Goal: Task Accomplishment & Management: Manage account settings

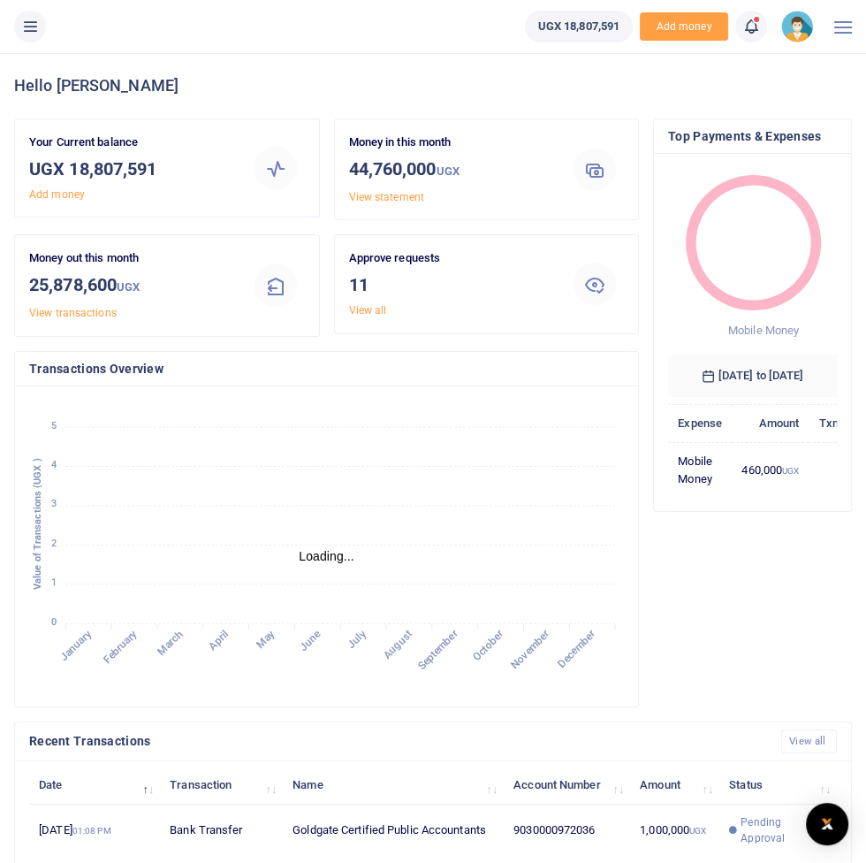
click at [25, 35] on icon at bounding box center [30, 26] width 18 height 19
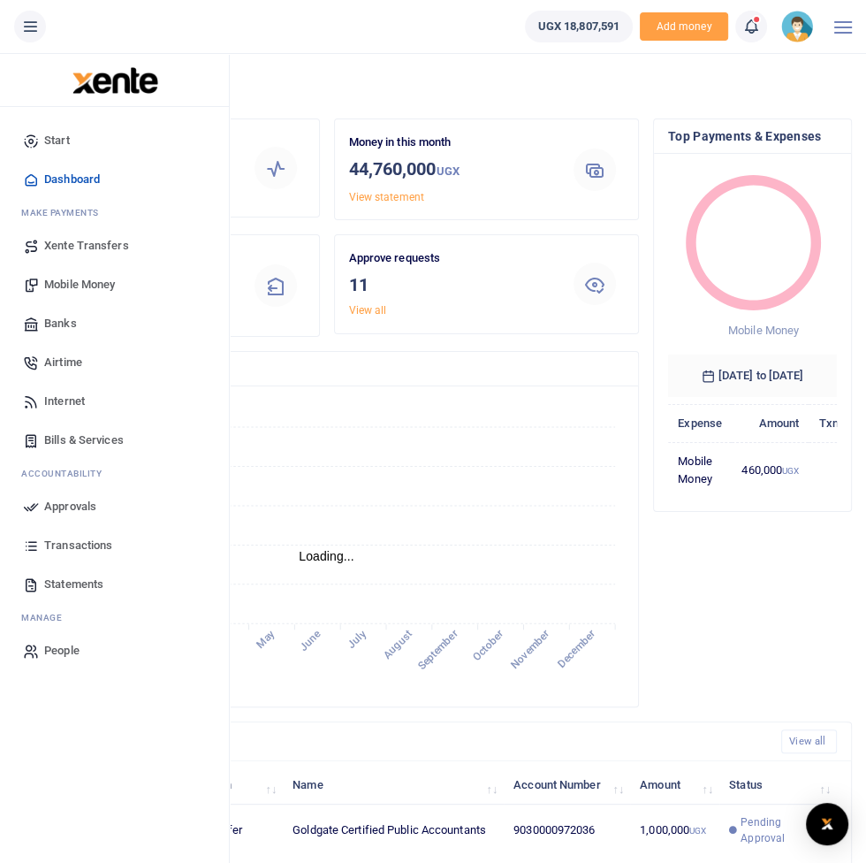
click at [60, 290] on span "Mobile Money" at bounding box center [79, 285] width 71 height 18
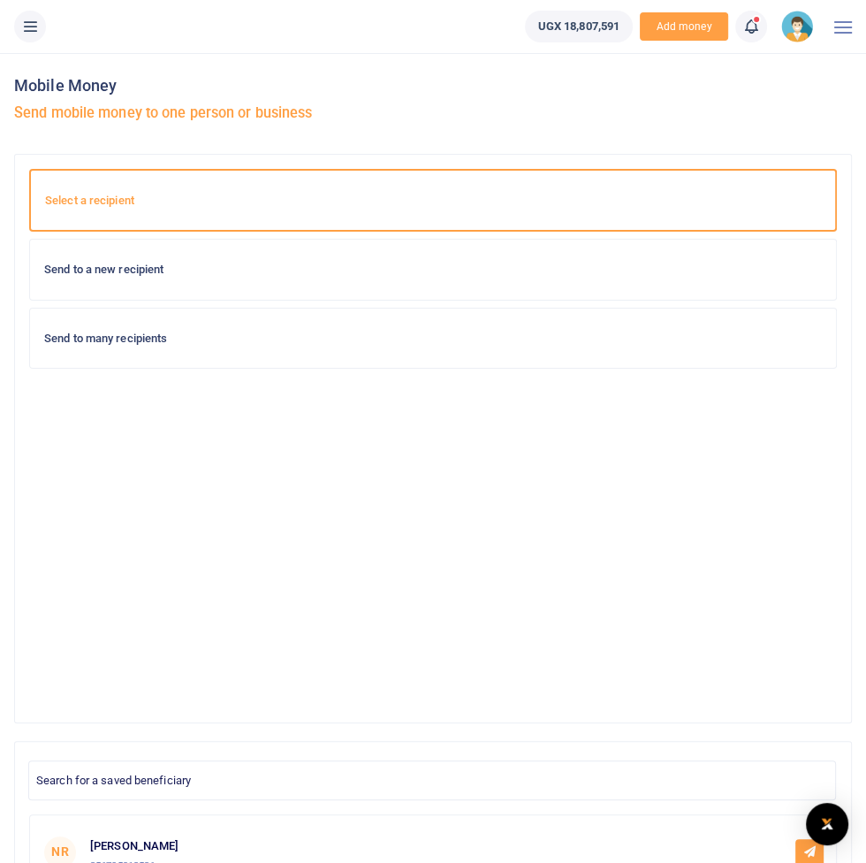
click at [95, 281] on div "Send to a new recipient" at bounding box center [433, 270] width 806 height 60
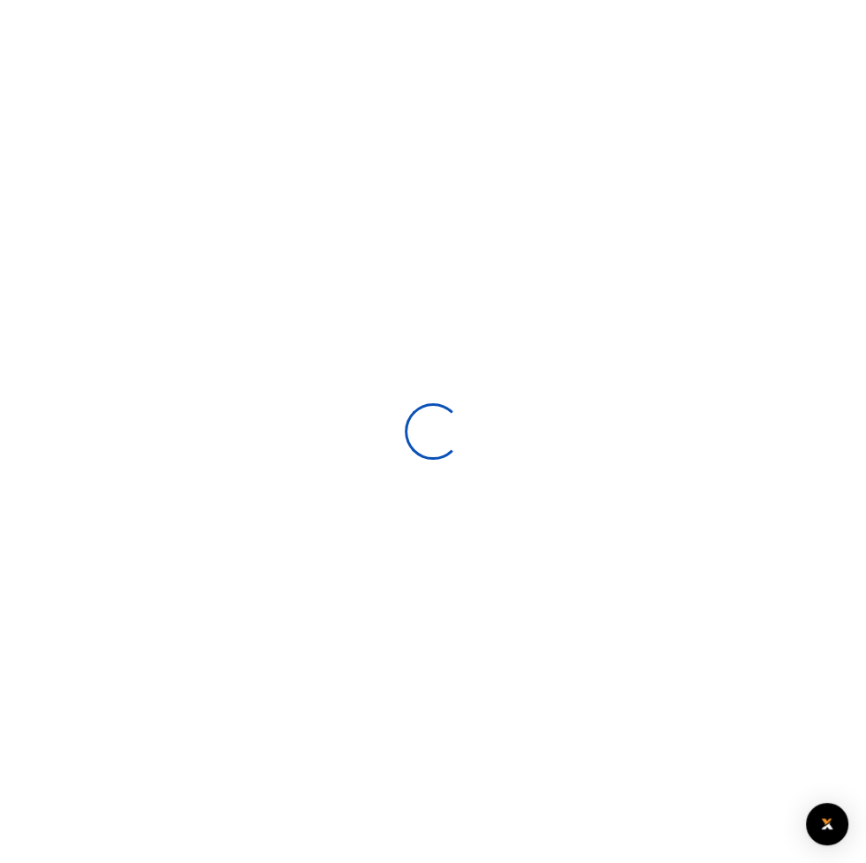
select select
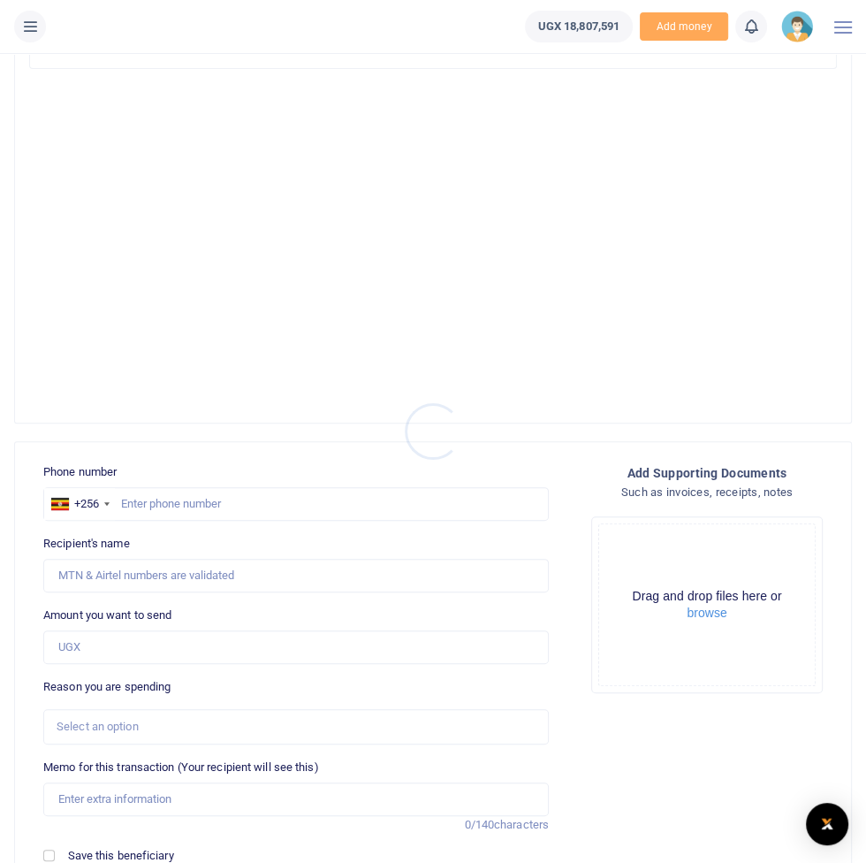
scroll to position [507, 0]
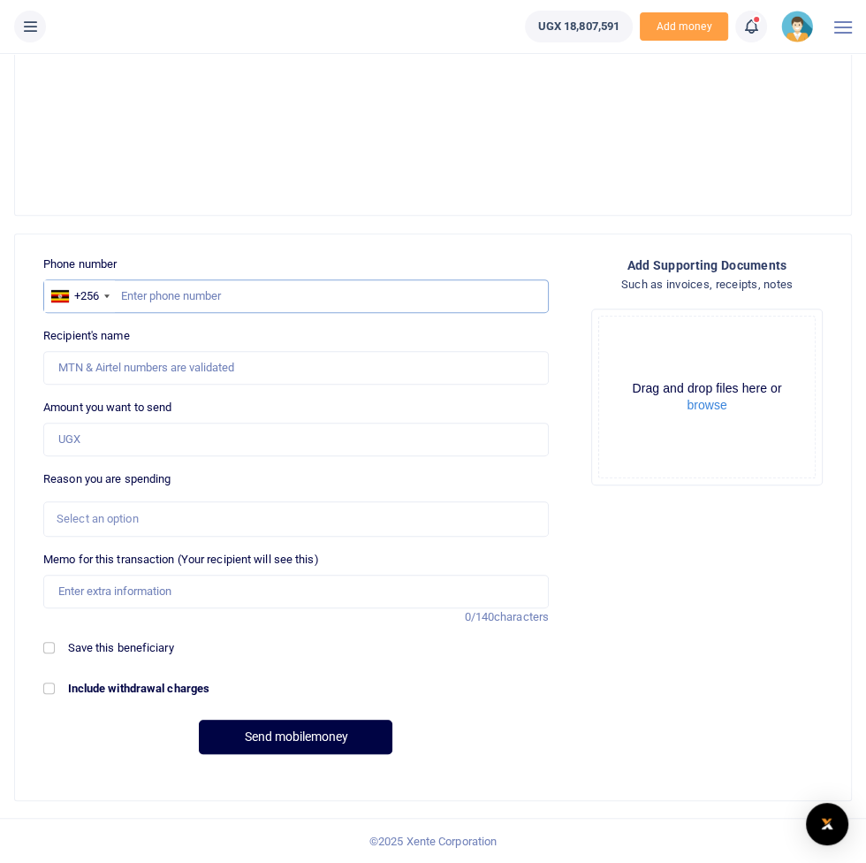
click at [214, 298] on input "text" at bounding box center [296, 296] width 506 height 34
type input "77343302"
type input "Usama Mumeya"
type input "773433026"
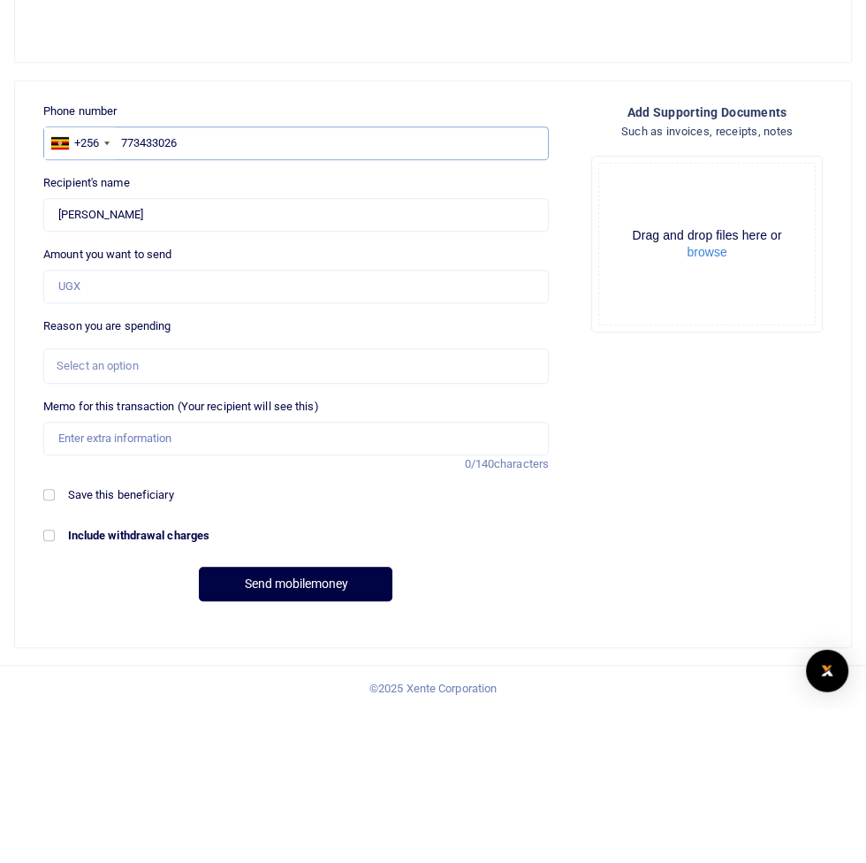
type input "Francis Nkurunungi"
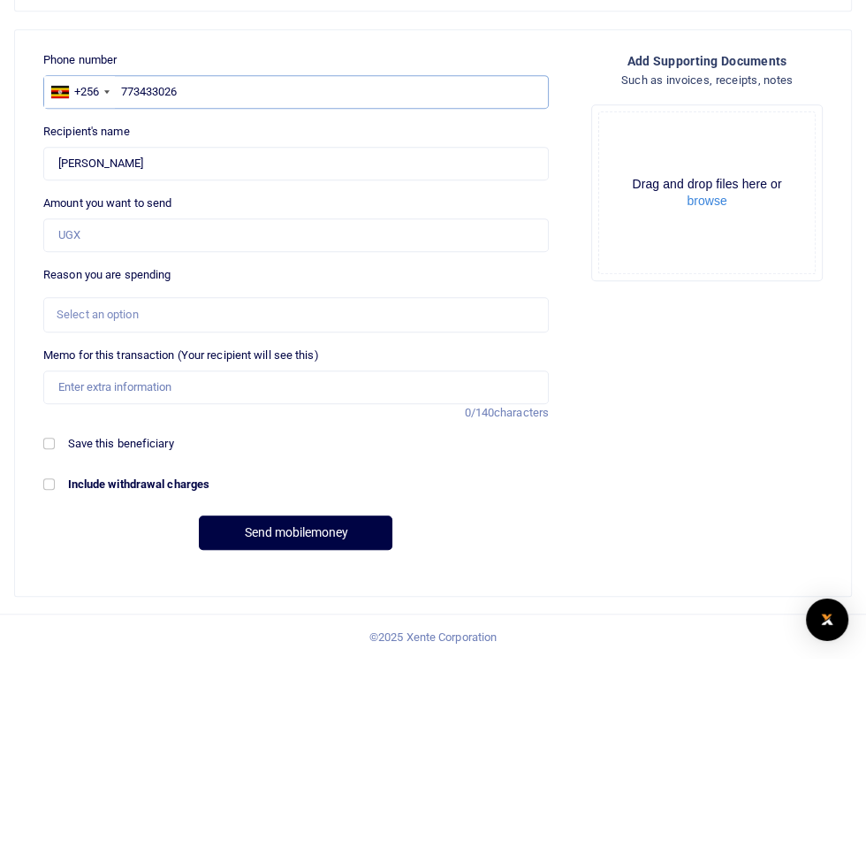
type input "773433026"
click at [67, 445] on input "Amount you want to send" at bounding box center [296, 439] width 506 height 34
click at [80, 438] on input "Amount you want to send" at bounding box center [296, 439] width 506 height 34
type input "500,000"
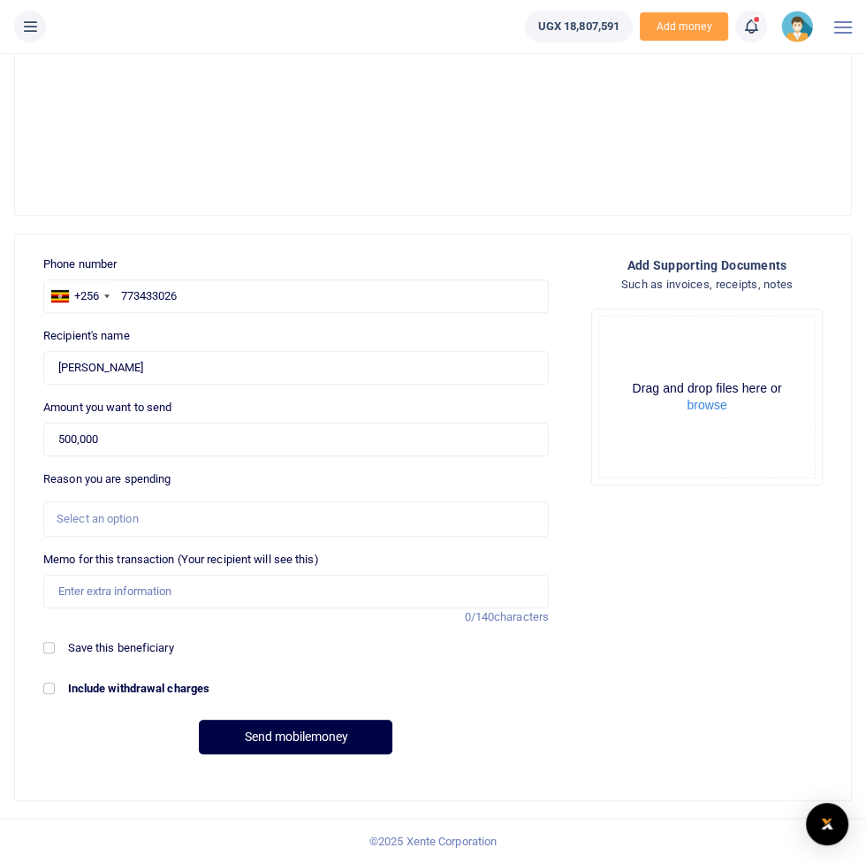
click at [88, 525] on div "Select an option" at bounding box center [290, 519] width 467 height 18
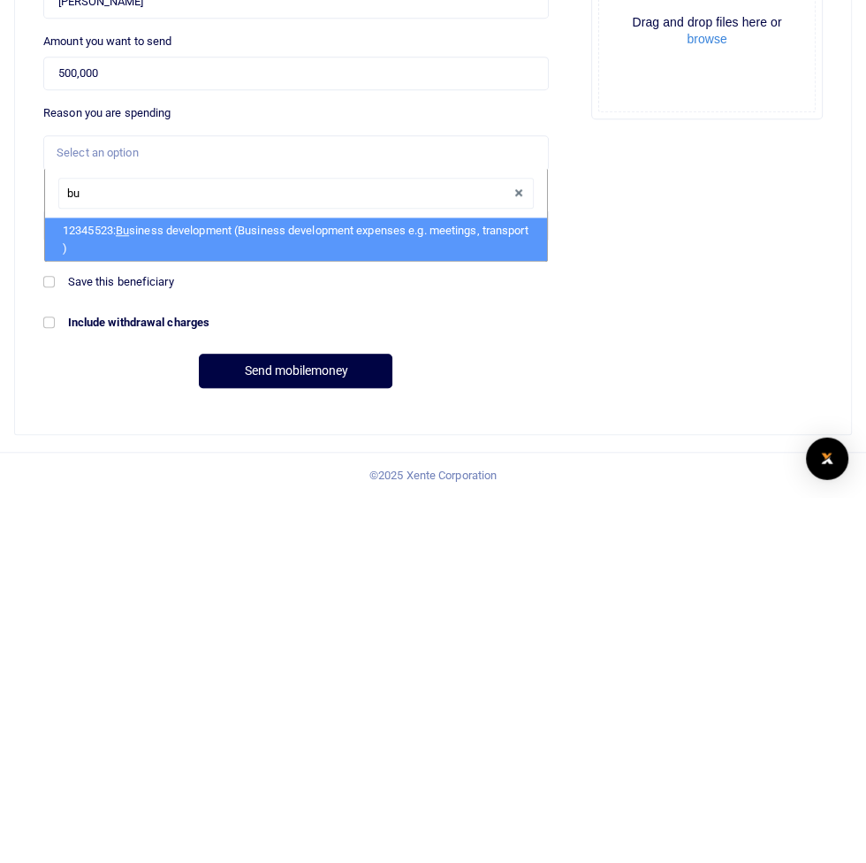
type input "bus"
click at [116, 604] on li "12345523: Bus iness development (Business development expenses e.g. meetings, t…" at bounding box center [296, 604] width 502 height 43
select select "15"
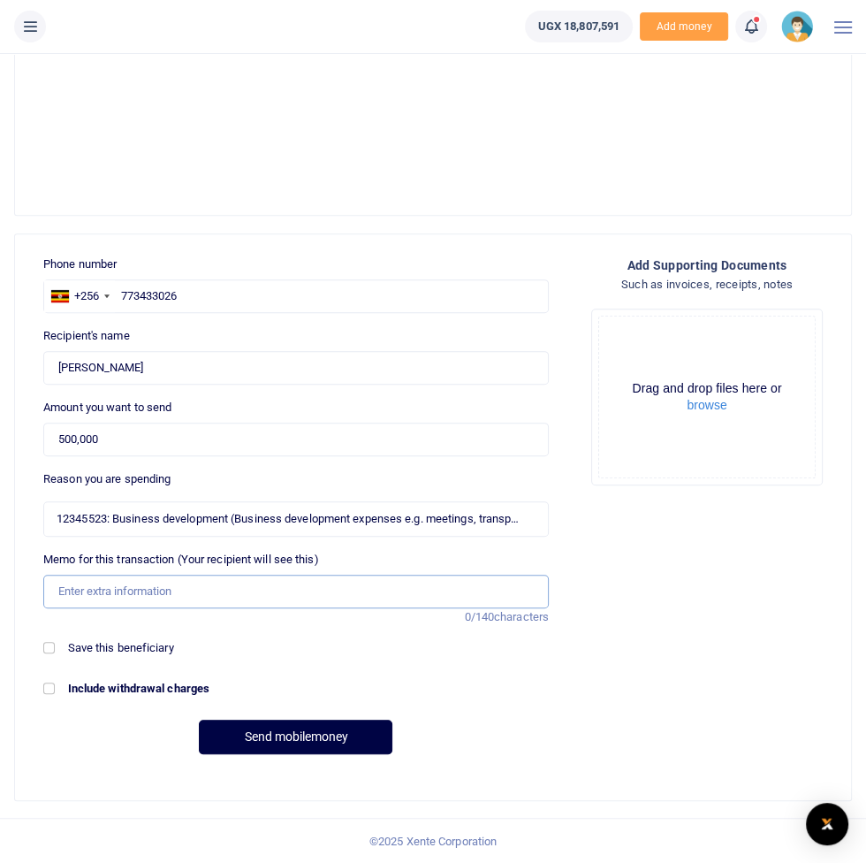
click at [79, 589] on input "Memo for this transaction (Your recipient will see this)" at bounding box center [296, 591] width 506 height 34
click at [210, 585] on input "Customer meetings facilitation" at bounding box center [296, 591] width 506 height 34
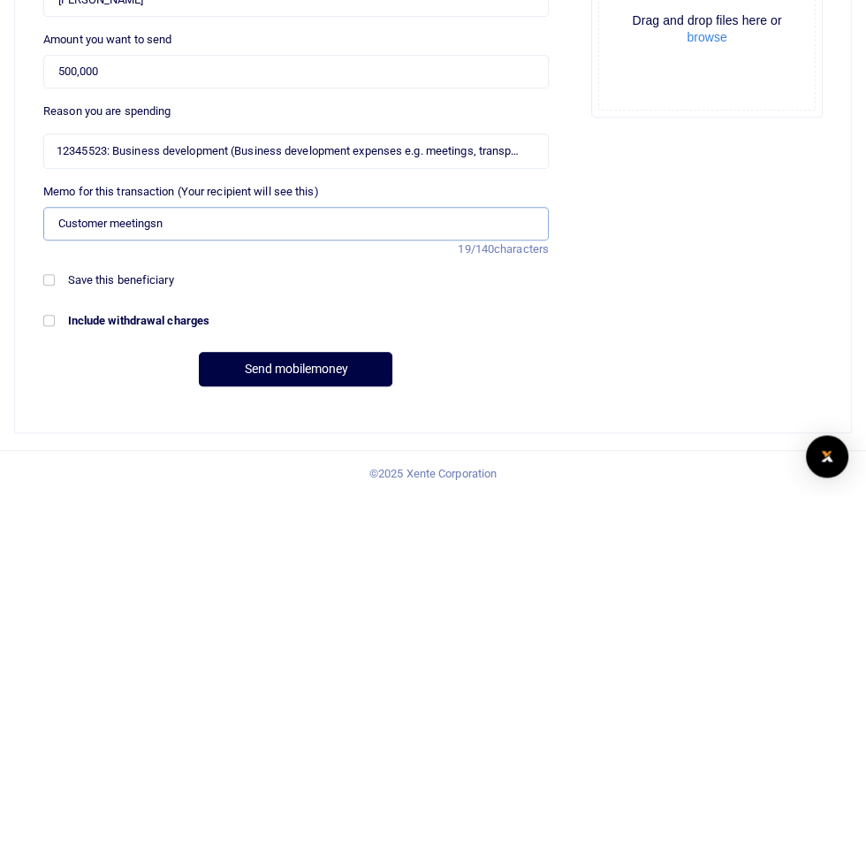
click at [189, 594] on input "Customer meetingsn" at bounding box center [296, 591] width 506 height 34
type input "Customer engagement facilitation"
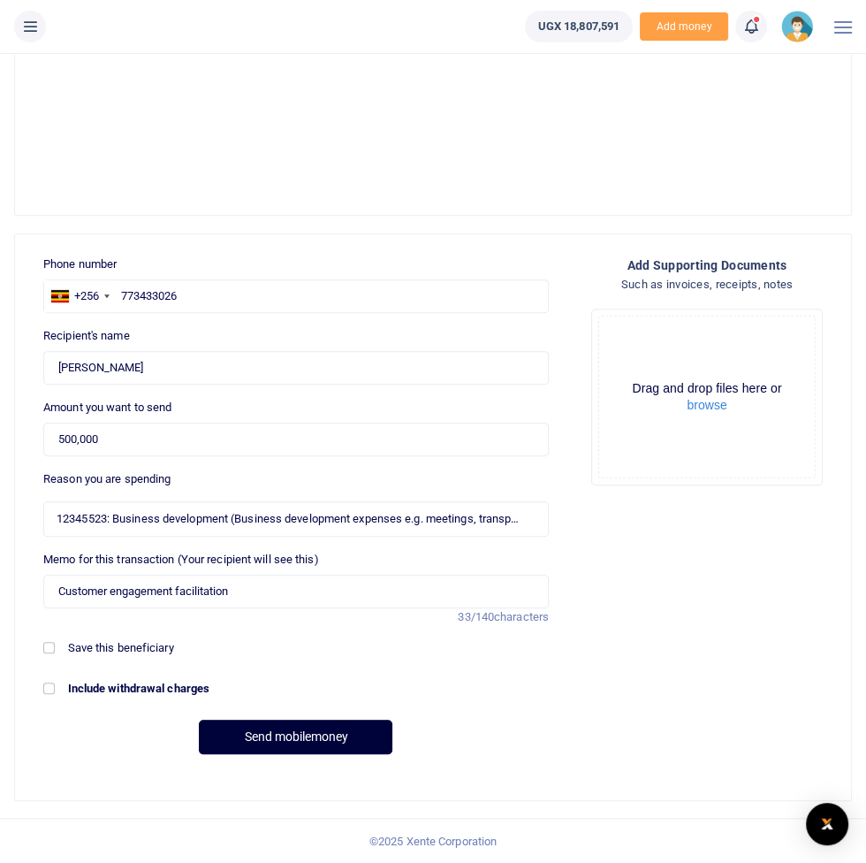
click at [269, 729] on button "Send mobilemoney" at bounding box center [296, 736] width 194 height 34
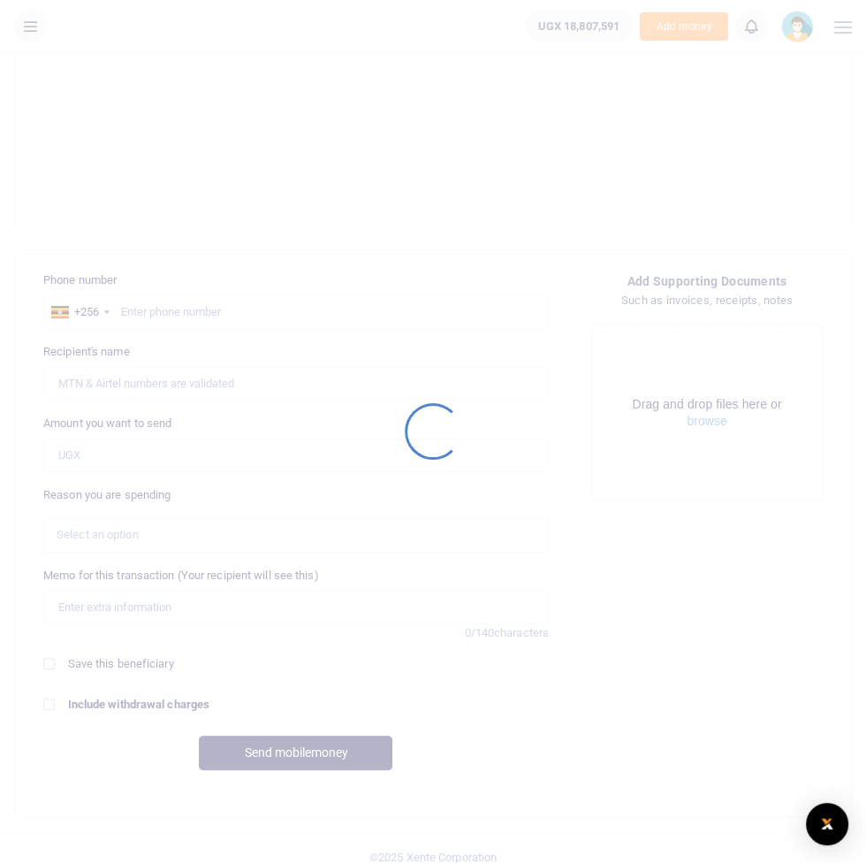
scroll to position [507, 0]
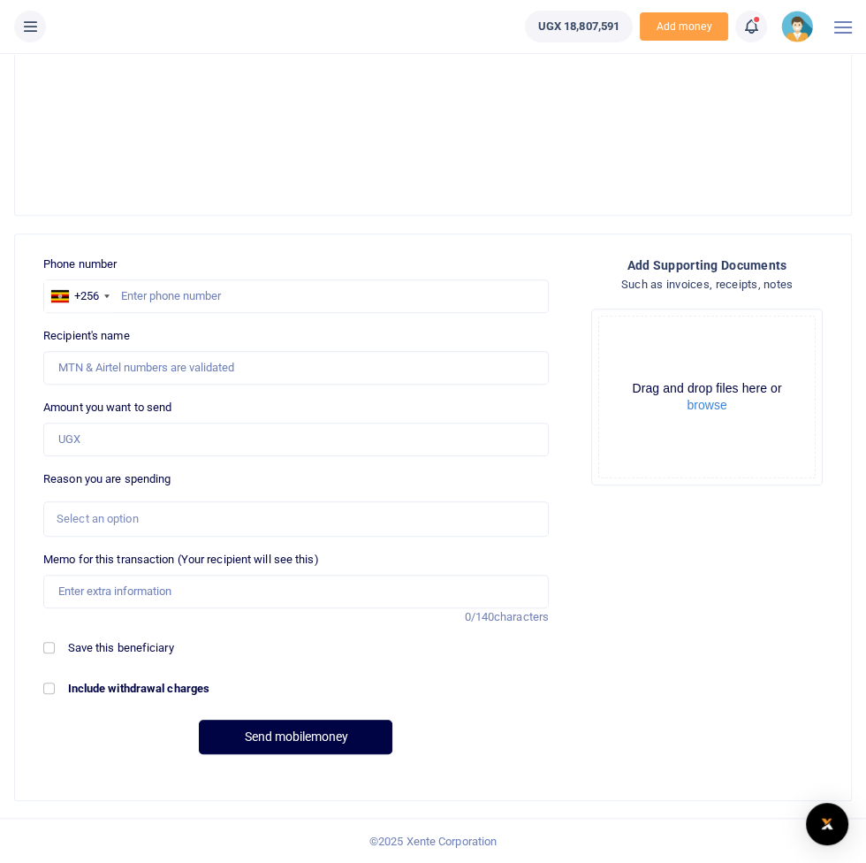
click at [27, 17] on icon at bounding box center [30, 26] width 18 height 19
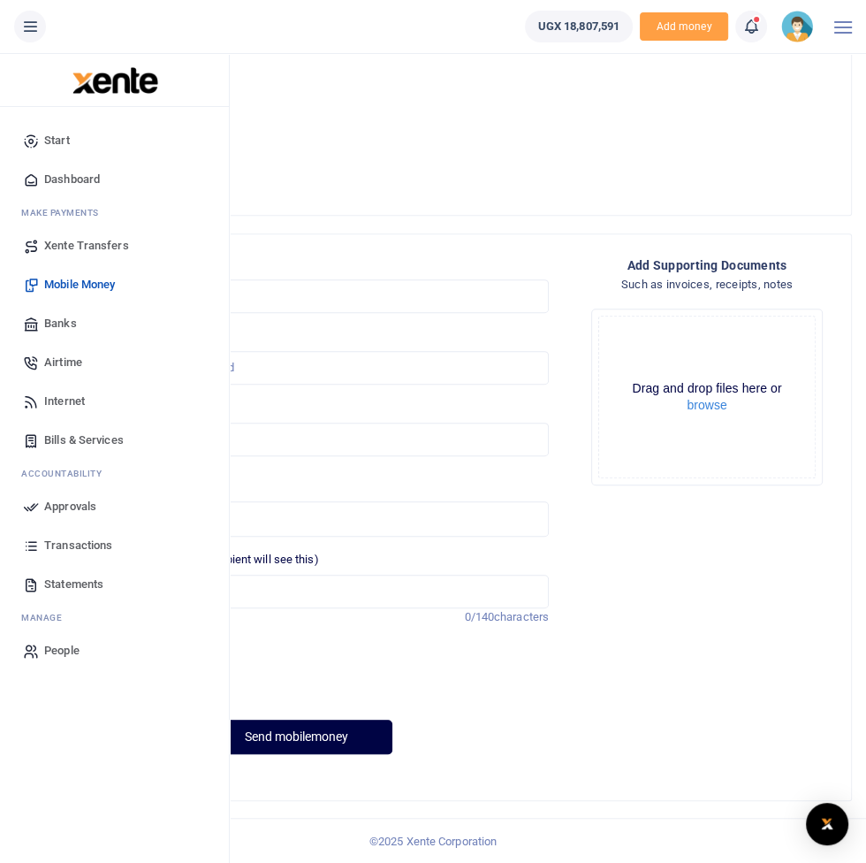
click at [59, 509] on span "Approvals" at bounding box center [70, 507] width 52 height 18
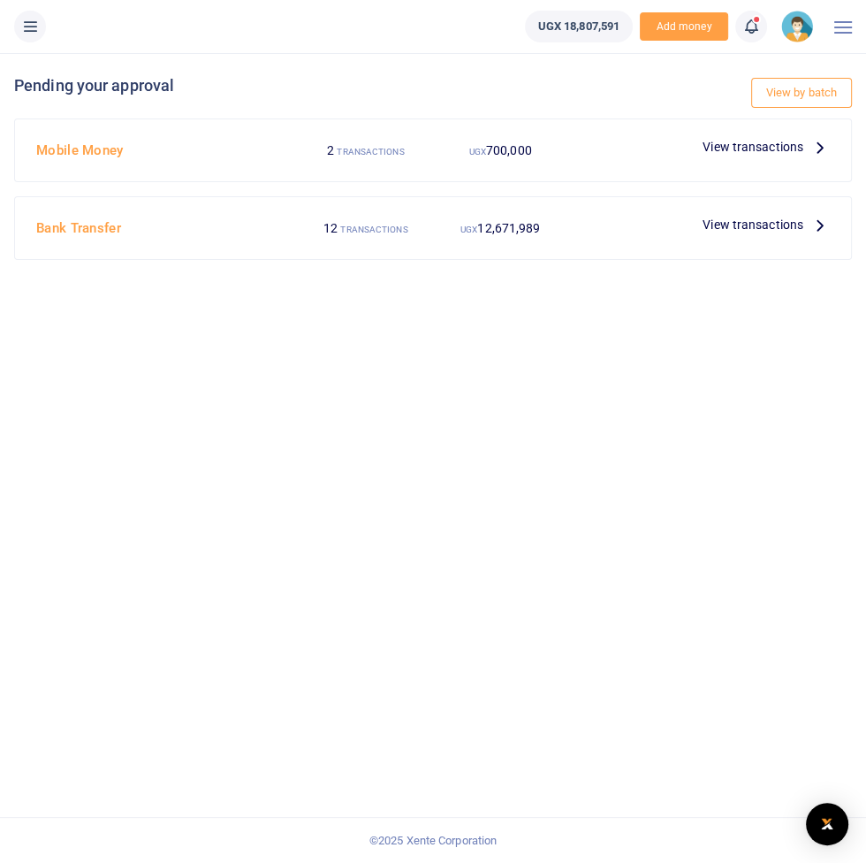
click at [801, 141] on span "View transactions" at bounding box center [753, 146] width 101 height 19
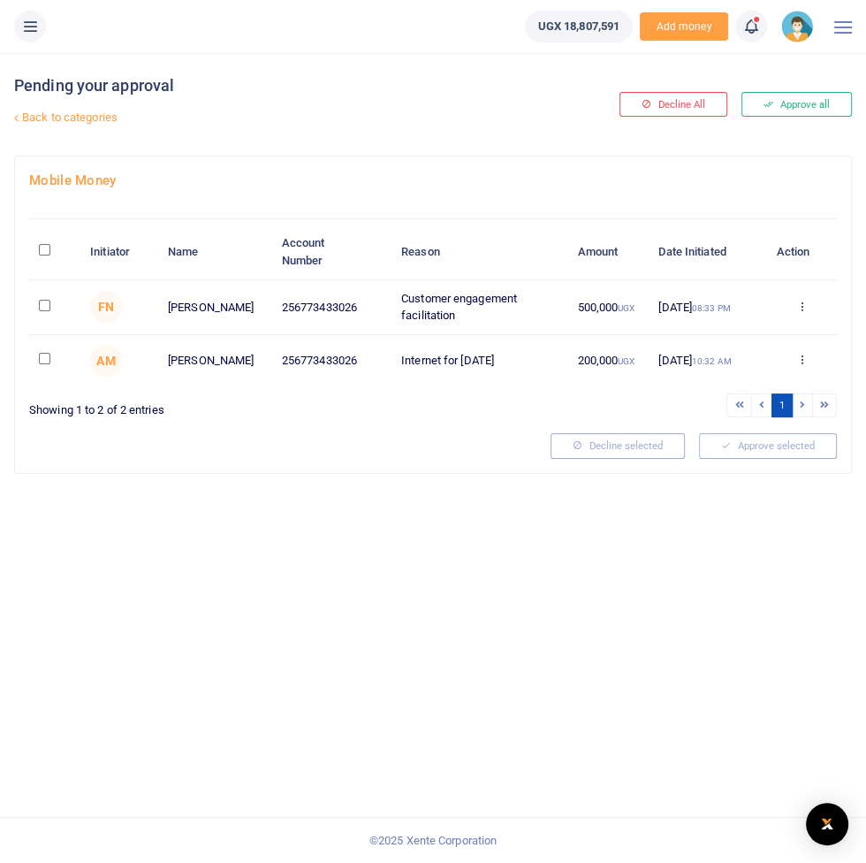
click at [50, 303] on input "checkbox" at bounding box center [44, 305] width 11 height 11
checkbox input "true"
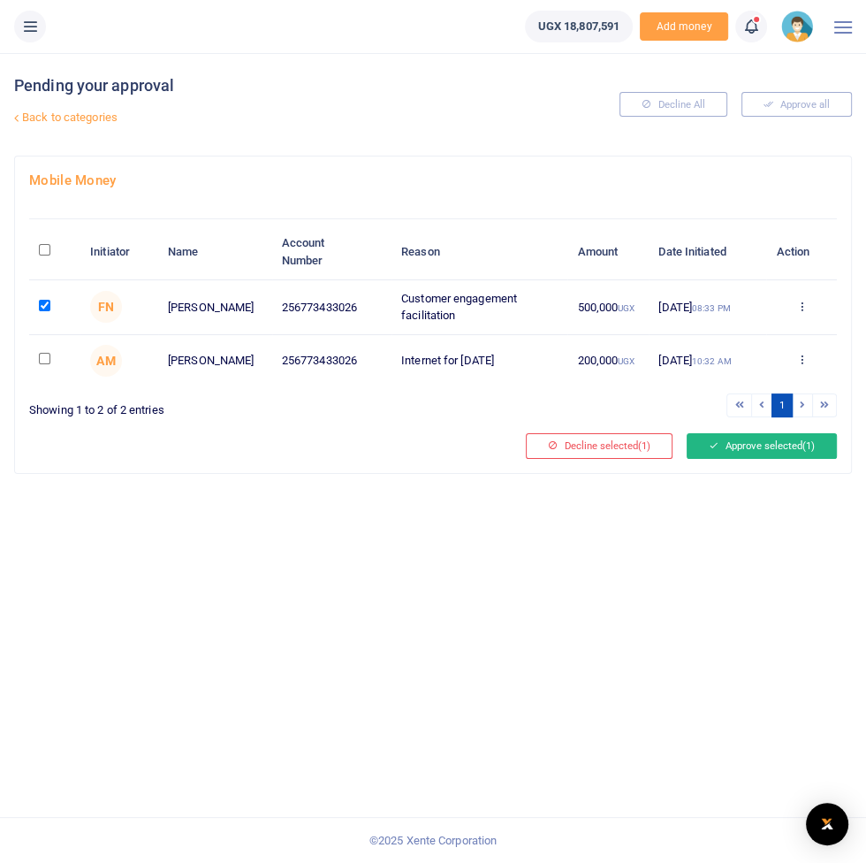
click at [778, 453] on button "Approve selected (1)" at bounding box center [762, 445] width 150 height 25
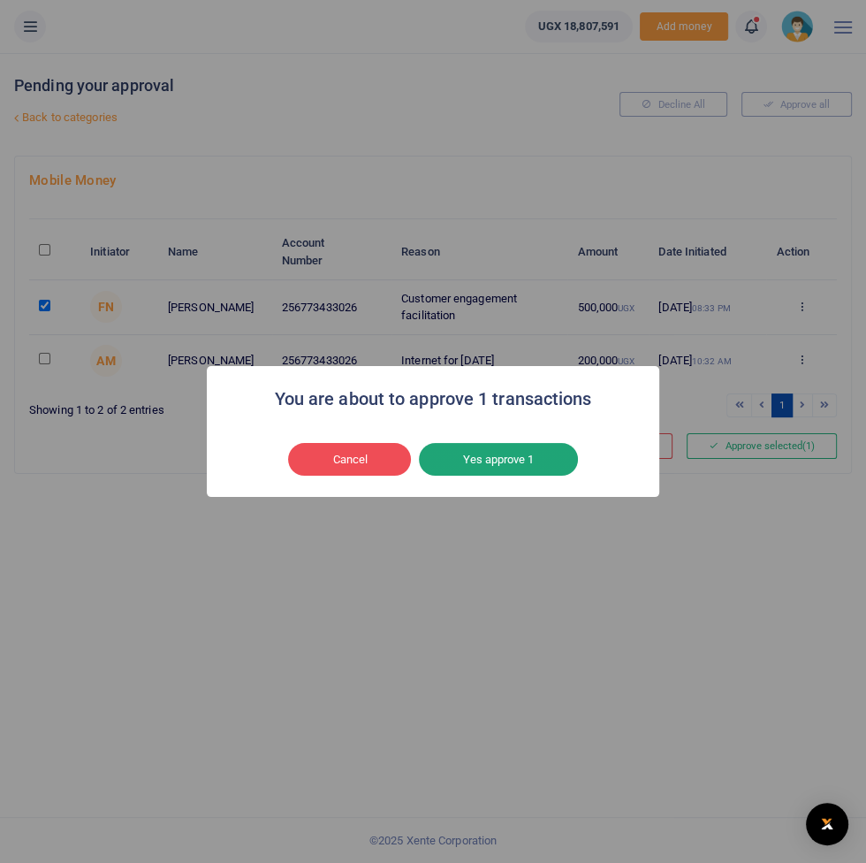
click at [545, 455] on button "Yes approve 1" at bounding box center [498, 460] width 159 height 34
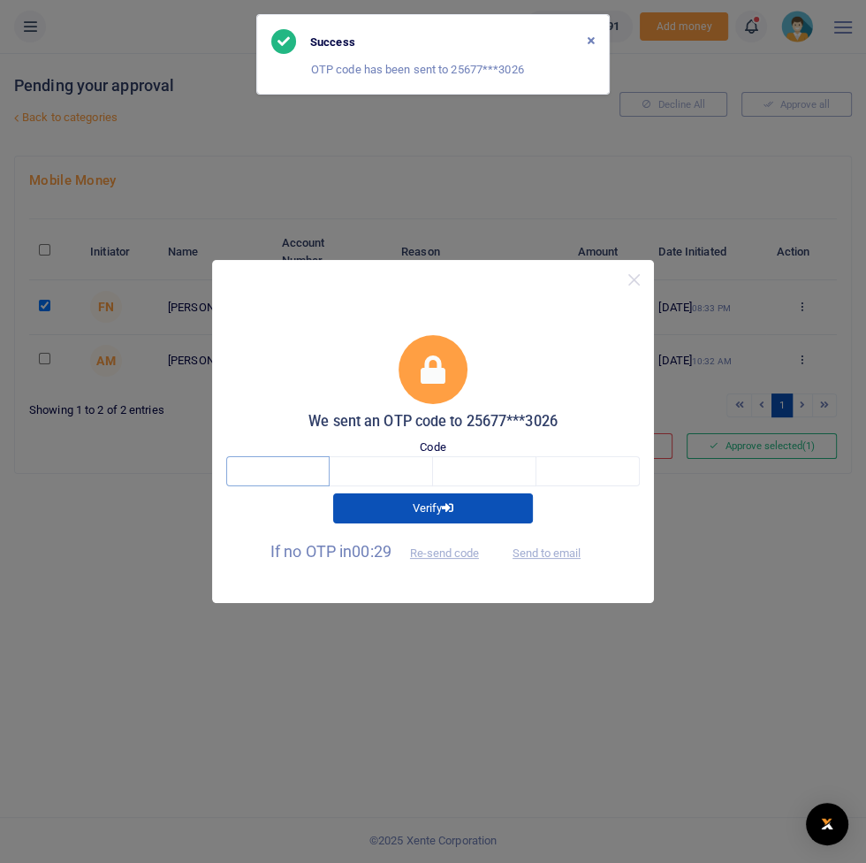
click at [278, 466] on input "text" at bounding box center [277, 471] width 103 height 30
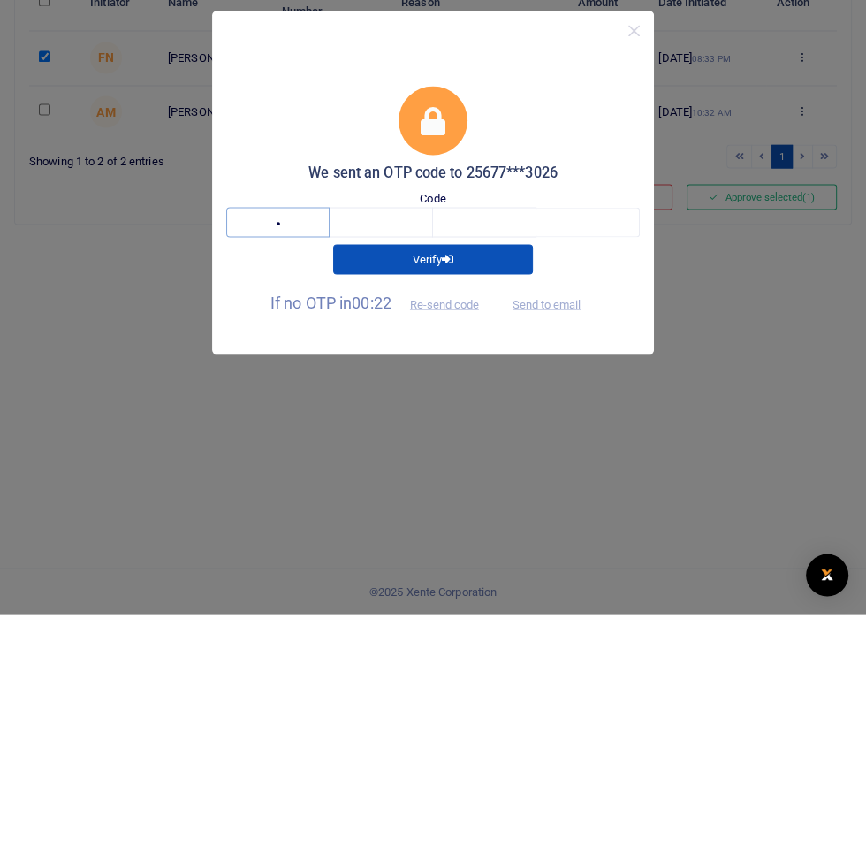
type input "7"
type input "5"
type input "1"
type input "0"
